Goal: Task Accomplishment & Management: Manage account settings

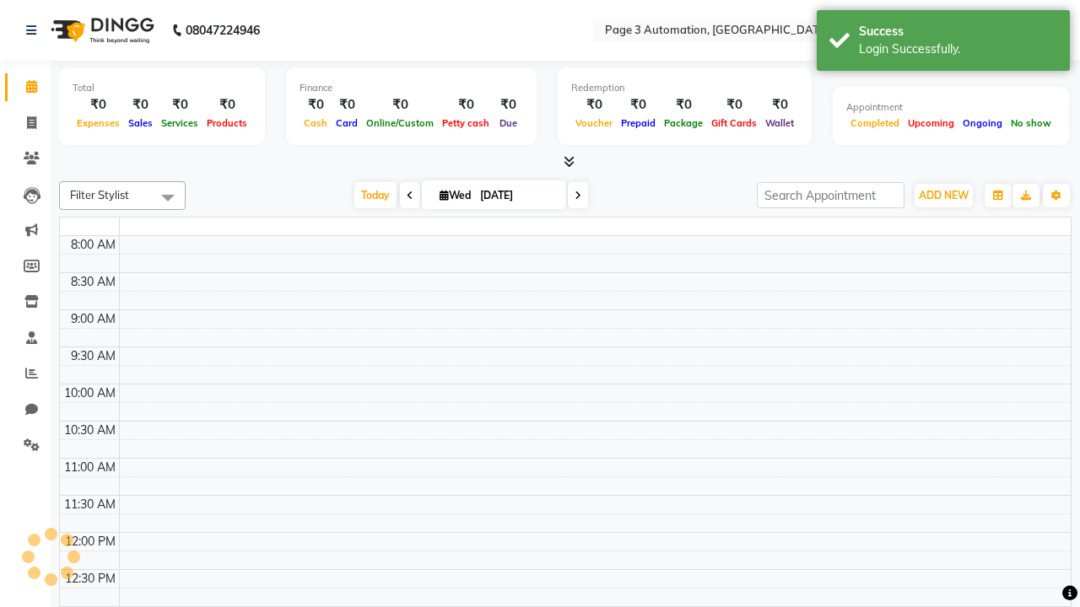
select select "en"
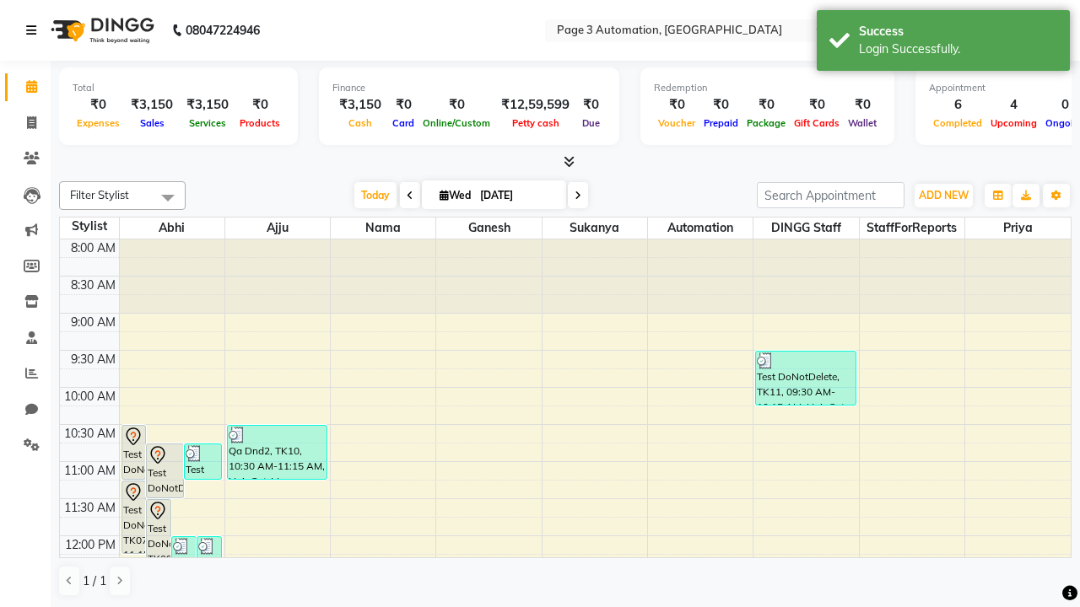
click at [35, 30] on icon at bounding box center [31, 30] width 10 height 12
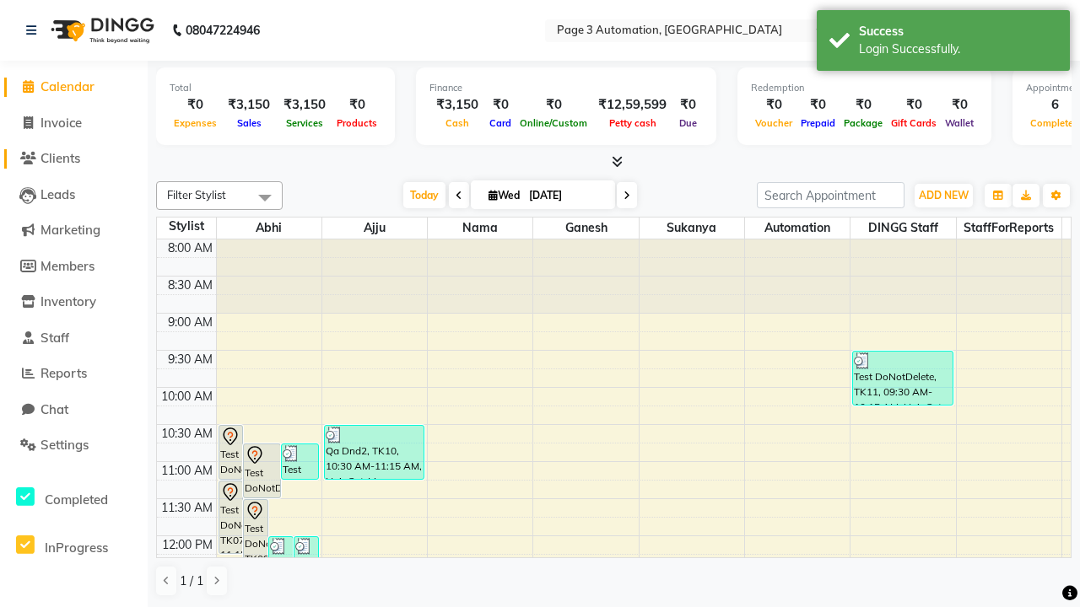
click at [73, 159] on span "Clients" at bounding box center [60, 158] width 40 height 16
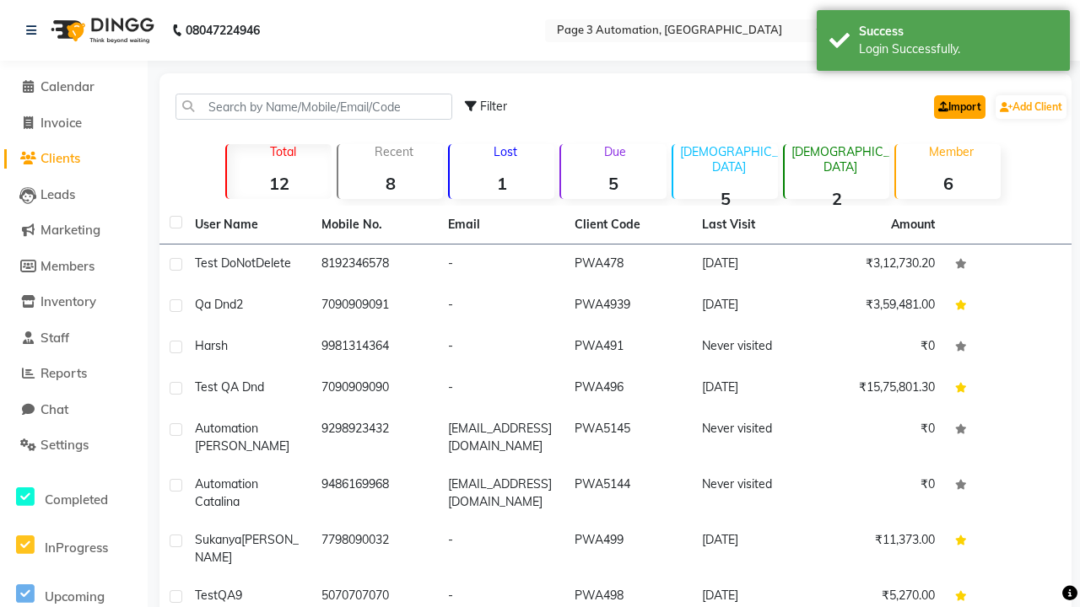
click at [956, 106] on link "Import" at bounding box center [959, 107] width 51 height 24
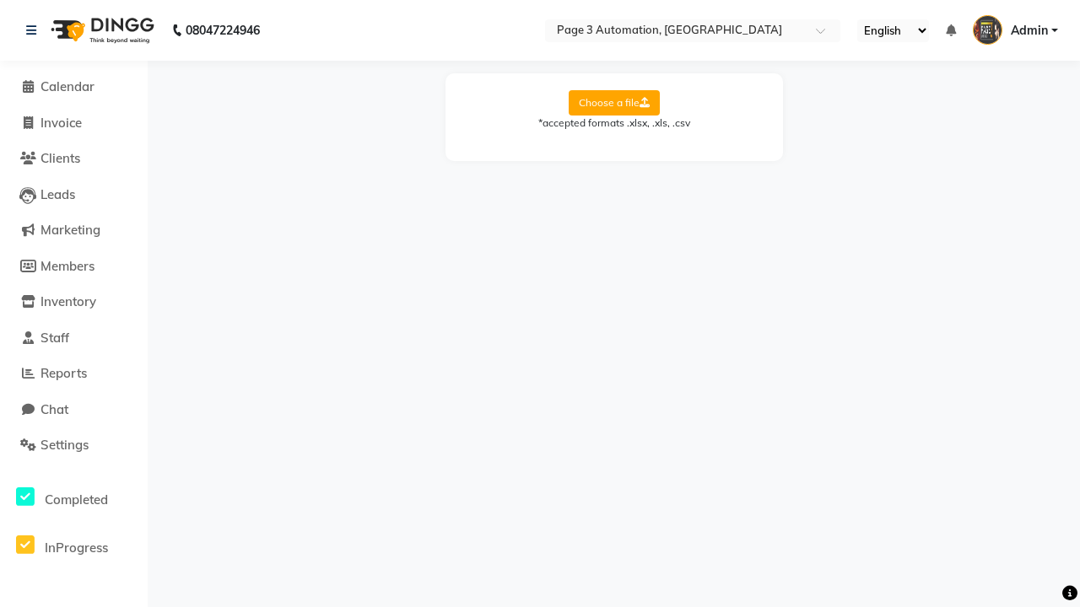
select select "Sheet1"
select select "name"
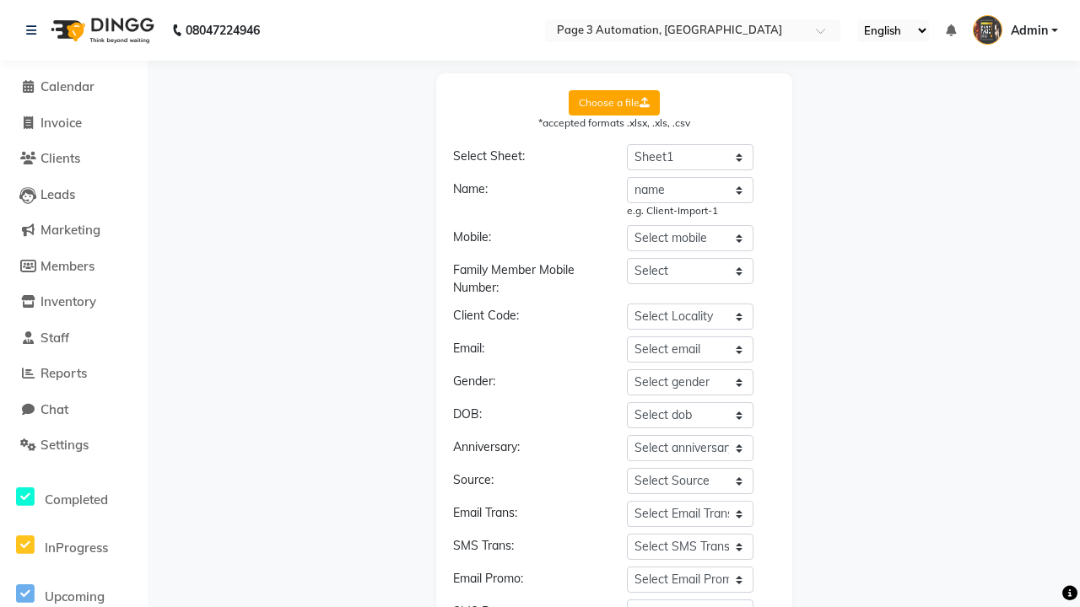
select select "number"
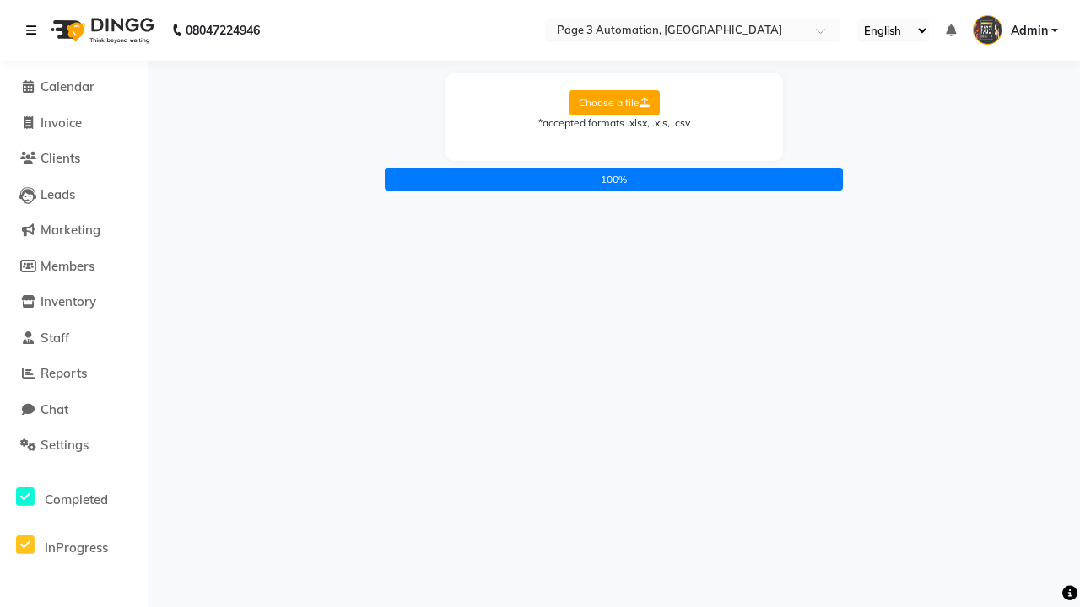
click at [35, 30] on icon at bounding box center [31, 30] width 10 height 12
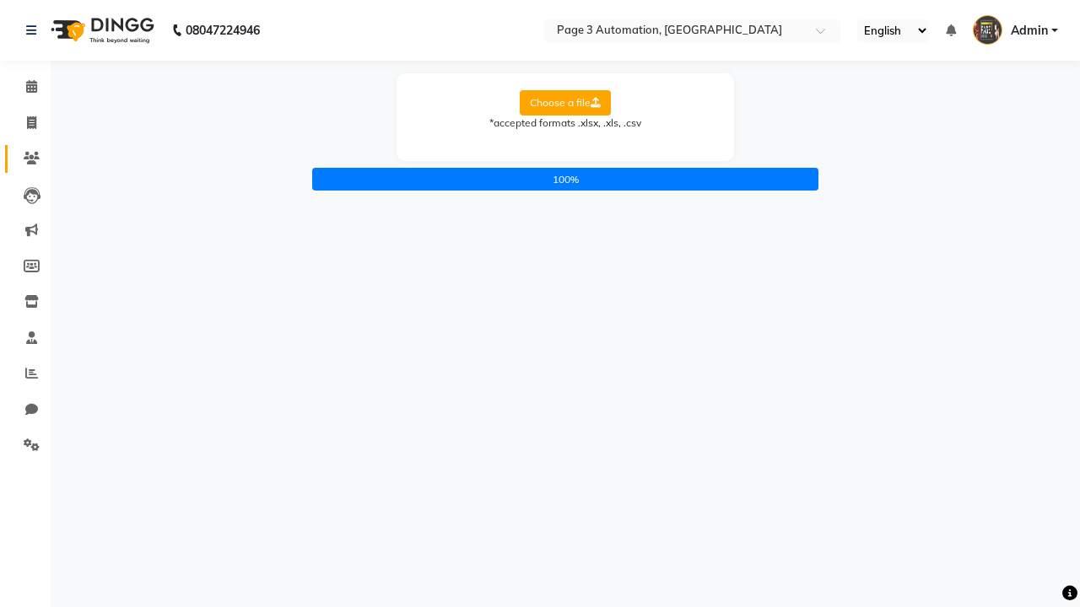
click at [25, 159] on icon at bounding box center [32, 158] width 16 height 13
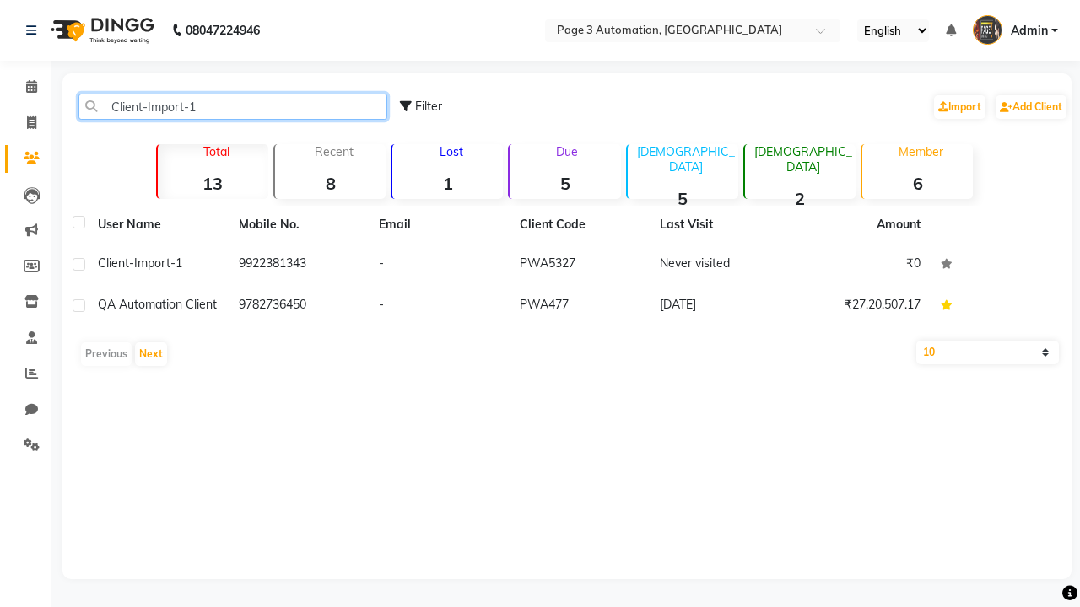
type input "Client-Import-1"
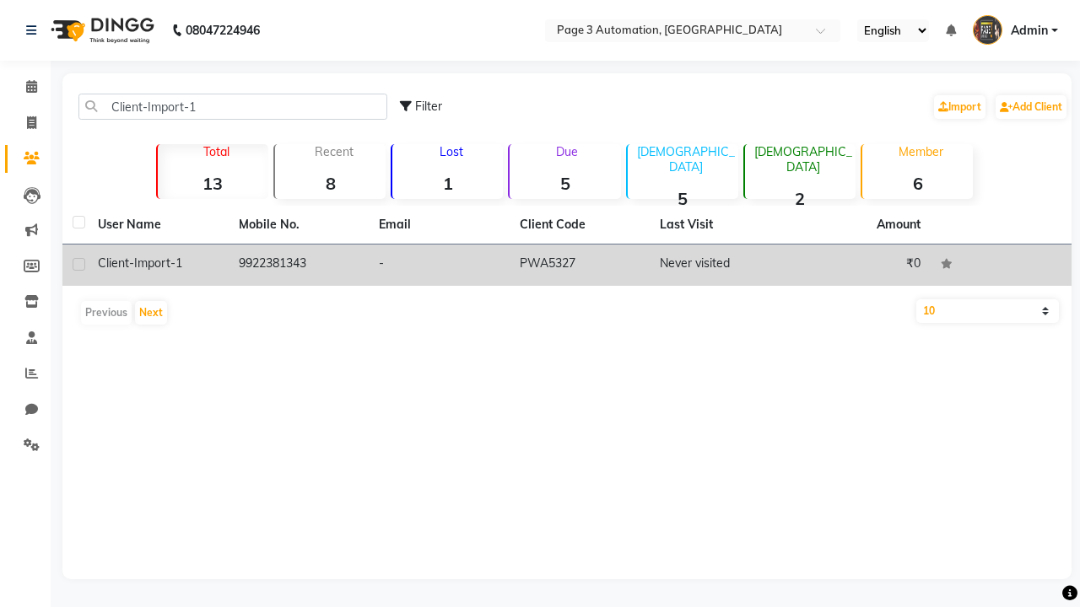
click at [78, 264] on label at bounding box center [79, 264] width 13 height 13
click at [78, 264] on input "checkbox" at bounding box center [78, 265] width 11 height 11
checkbox input "true"
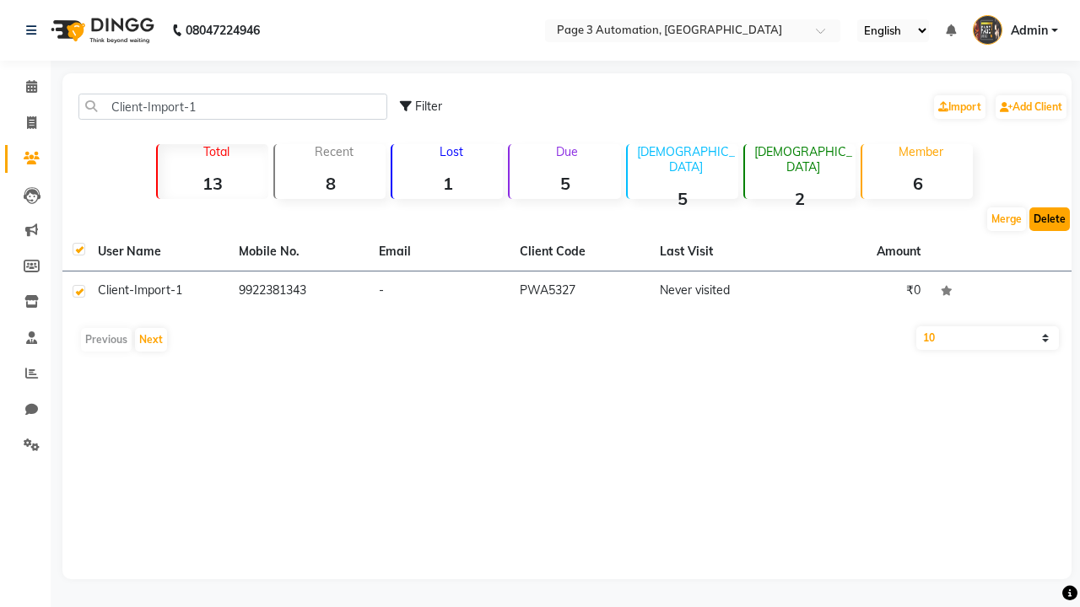
click at [1049, 219] on button "Delete" at bounding box center [1049, 220] width 40 height 24
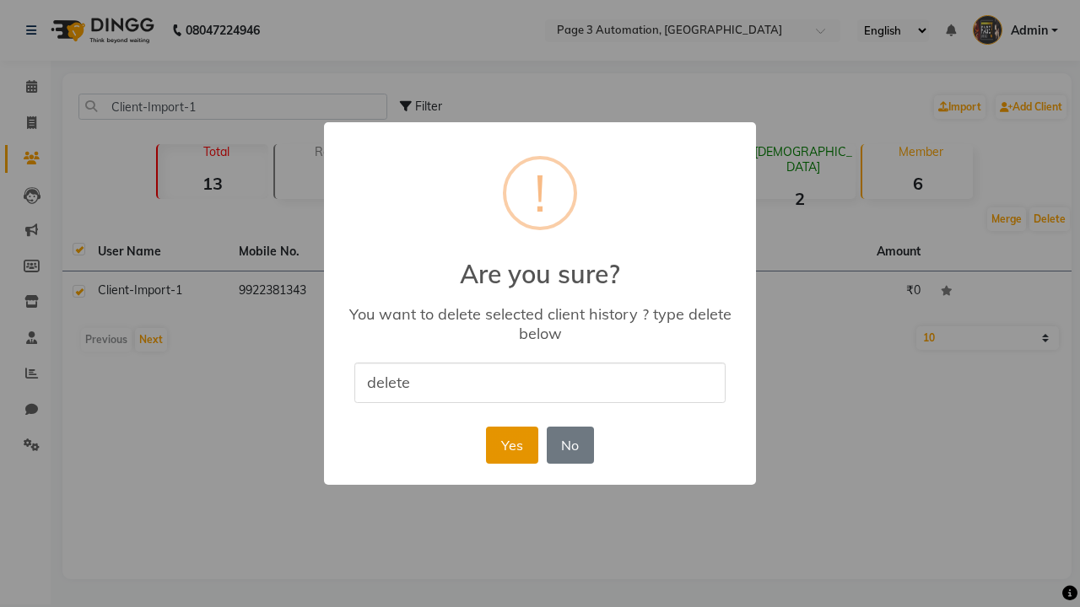
type input "delete"
click at [511, 445] on button "Yes" at bounding box center [511, 445] width 51 height 37
